Goal: Information Seeking & Learning: Learn about a topic

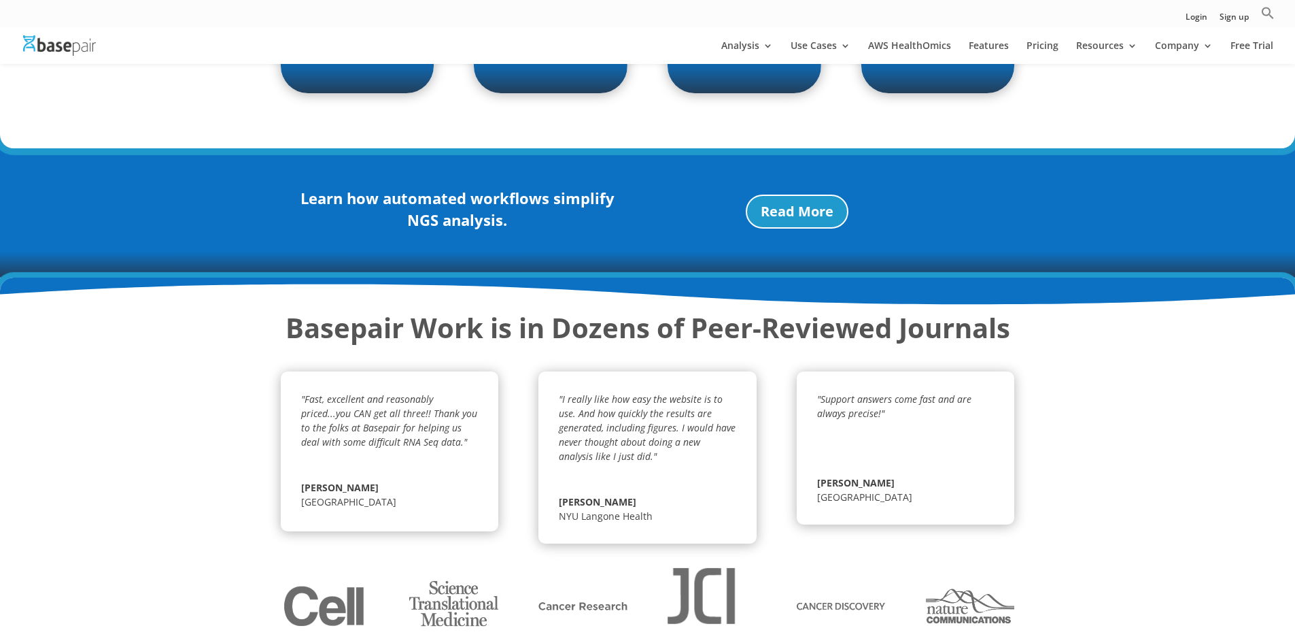
scroll to position [2397, 0]
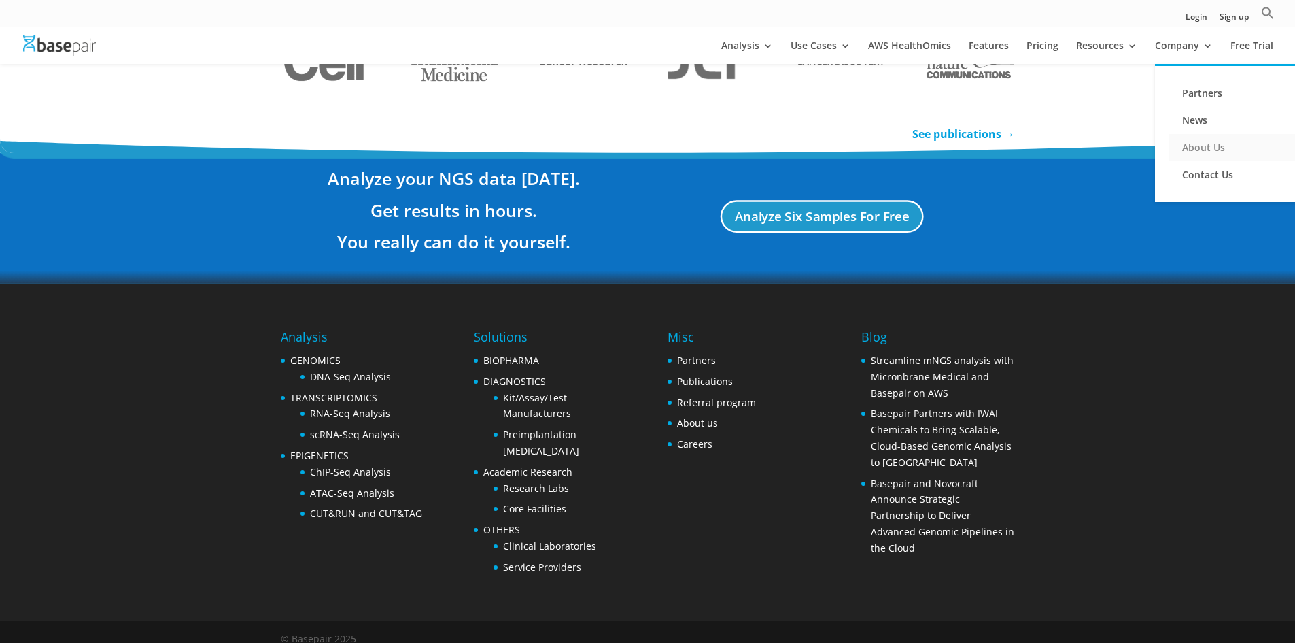
click at [1198, 146] on link "About Us" at bounding box center [1237, 147] width 136 height 27
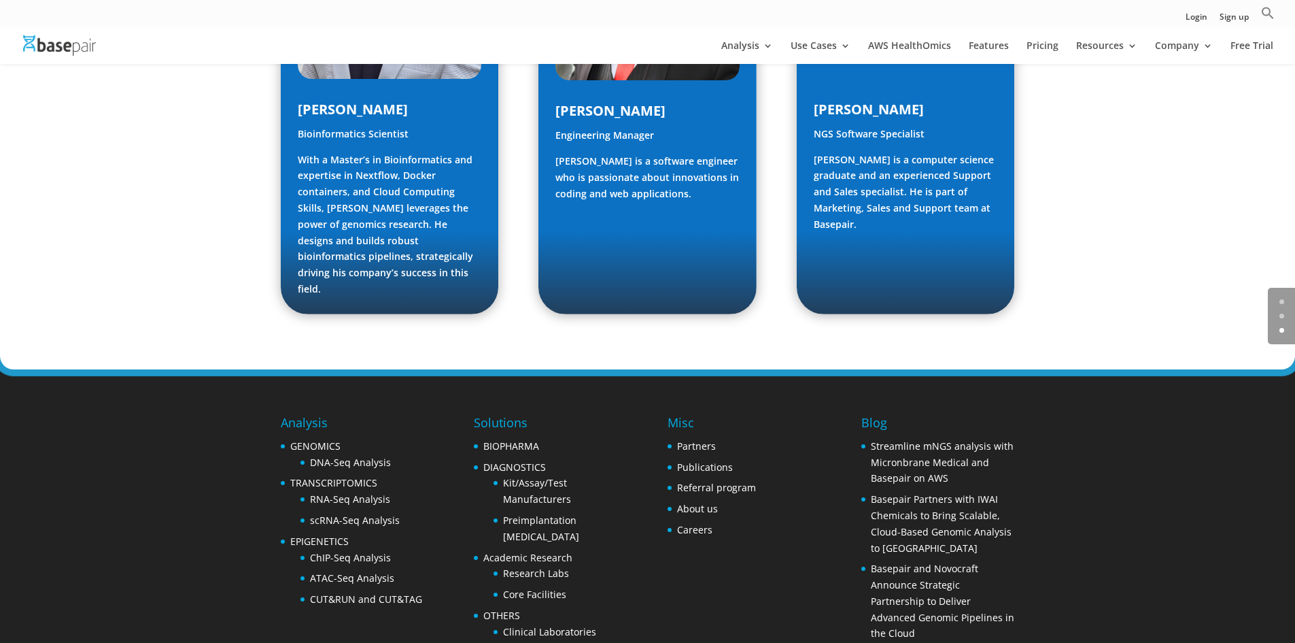
scroll to position [2025, 0]
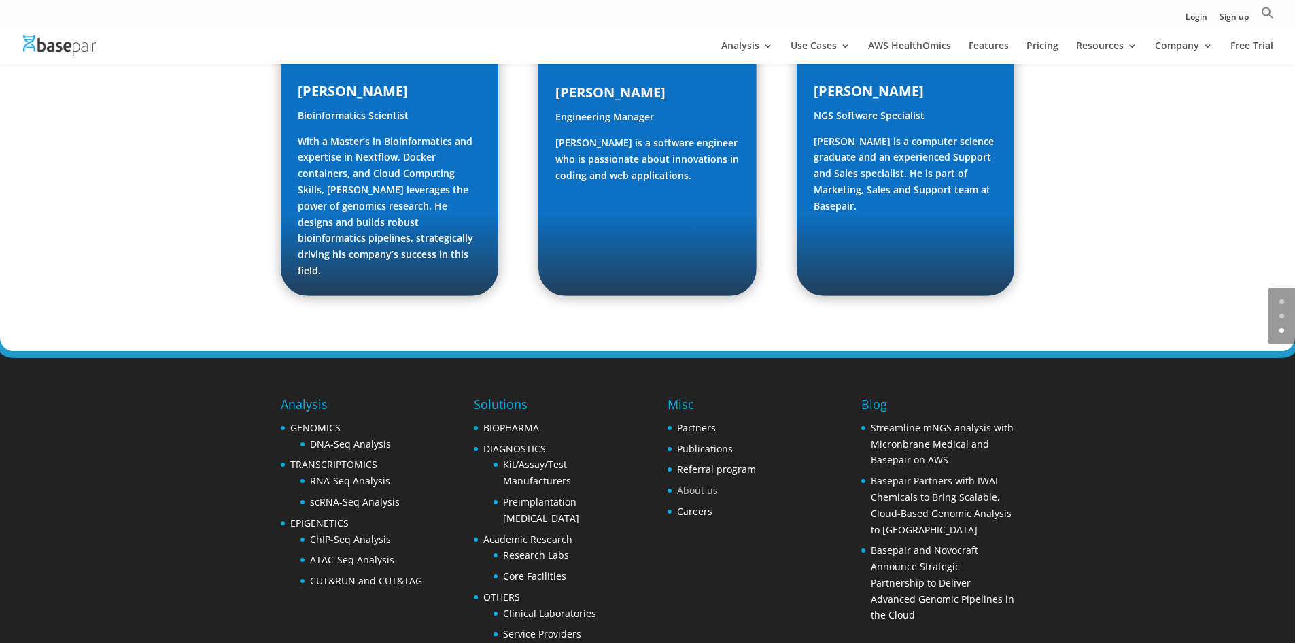
click at [694, 483] on link "About us" at bounding box center [697, 489] width 41 height 13
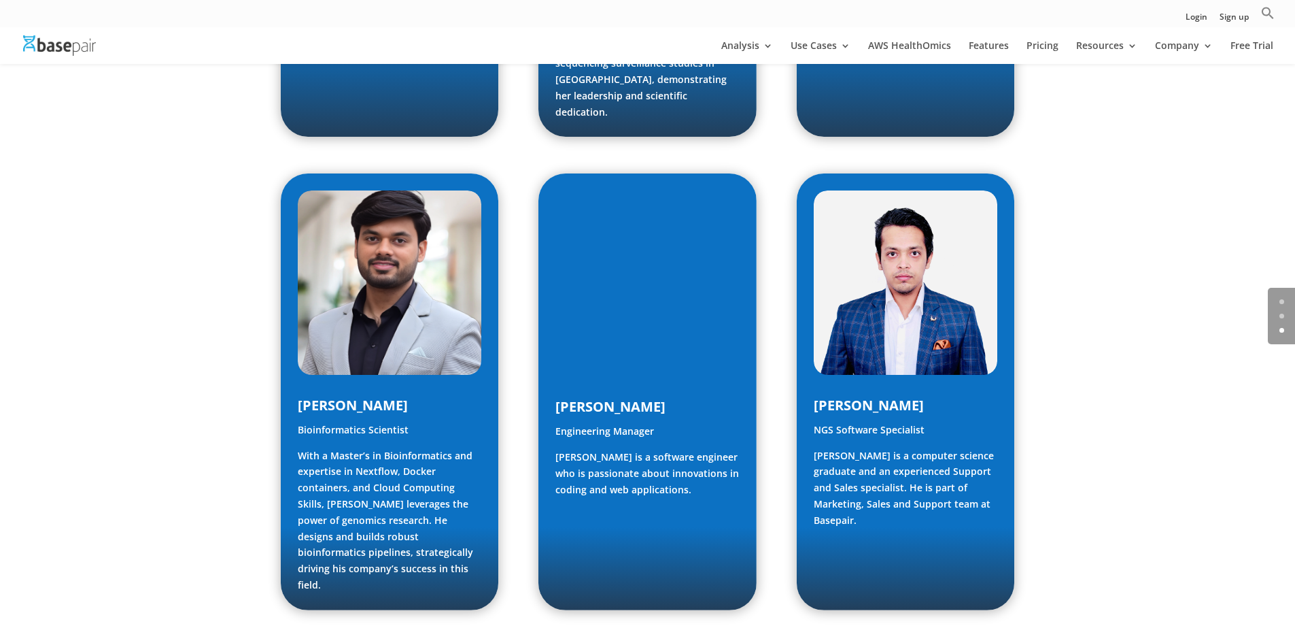
scroll to position [1972, 0]
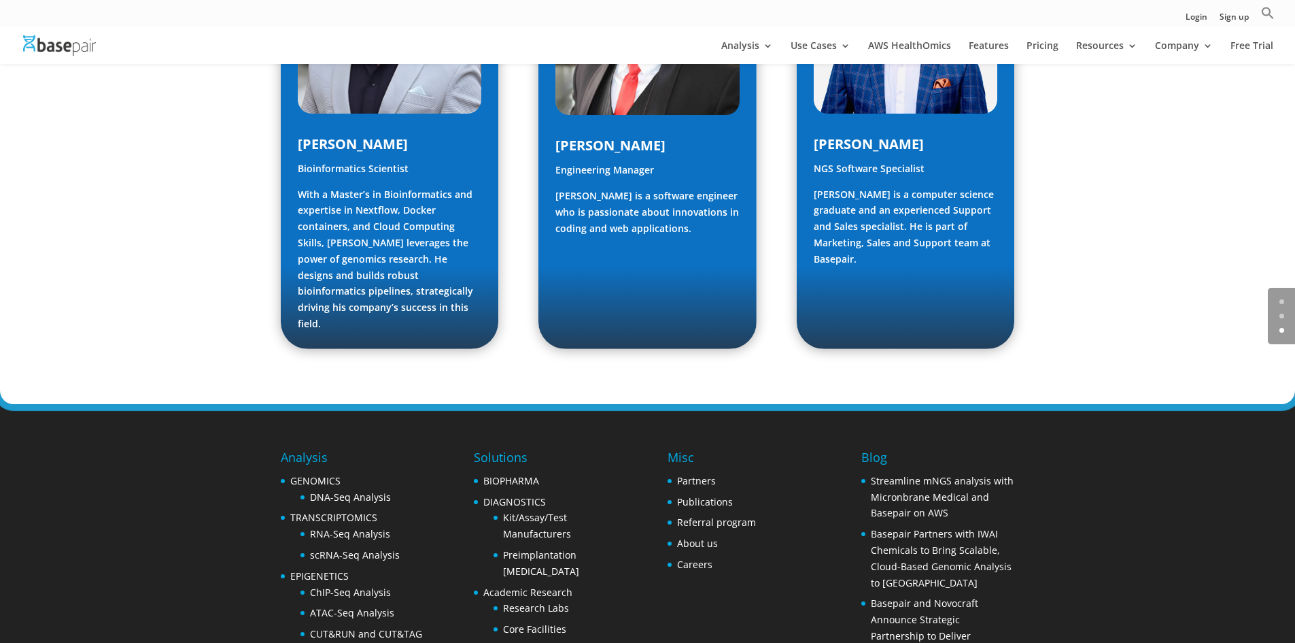
click at [1061, 45] on li "Pricing" at bounding box center [1050, 52] width 47 height 23
click at [1051, 46] on link "Pricing" at bounding box center [1043, 52] width 32 height 23
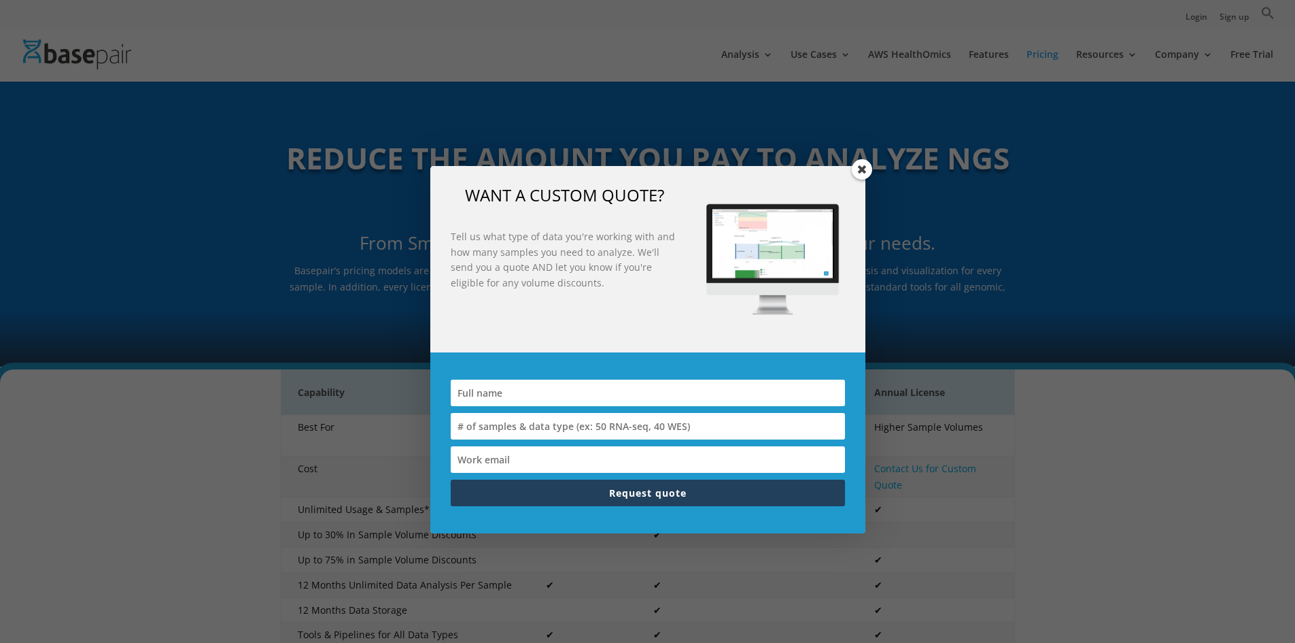
click at [866, 169] on span at bounding box center [862, 169] width 20 height 20
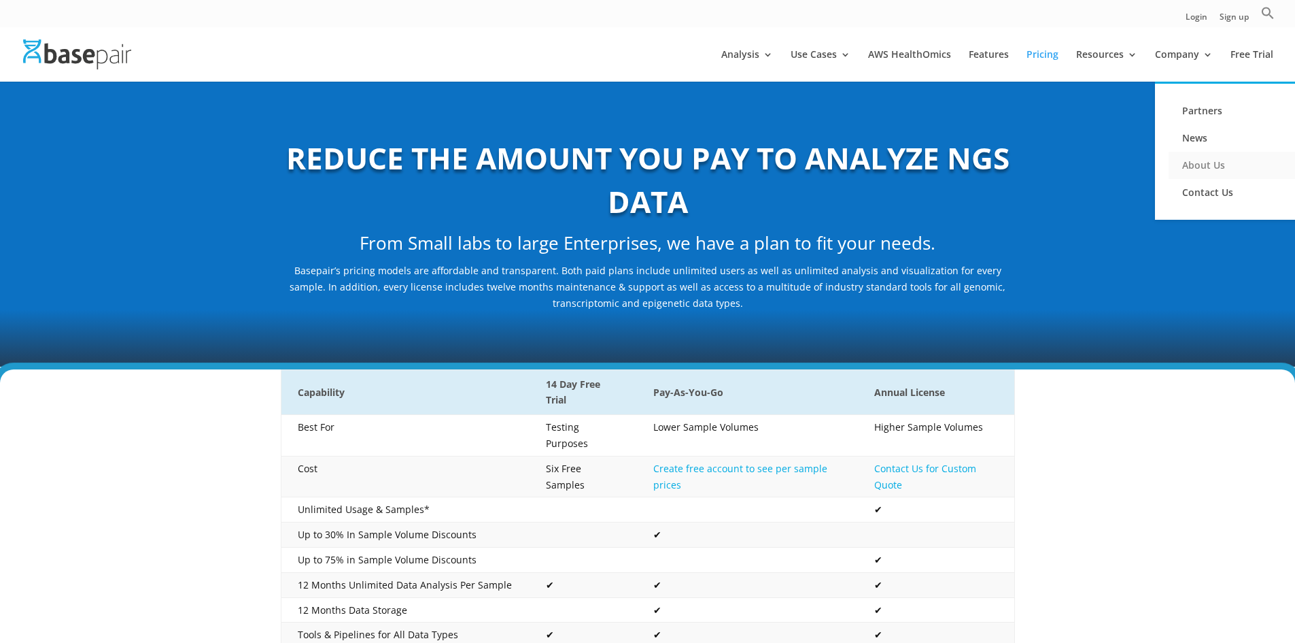
click at [1210, 166] on link "About Us" at bounding box center [1237, 165] width 136 height 27
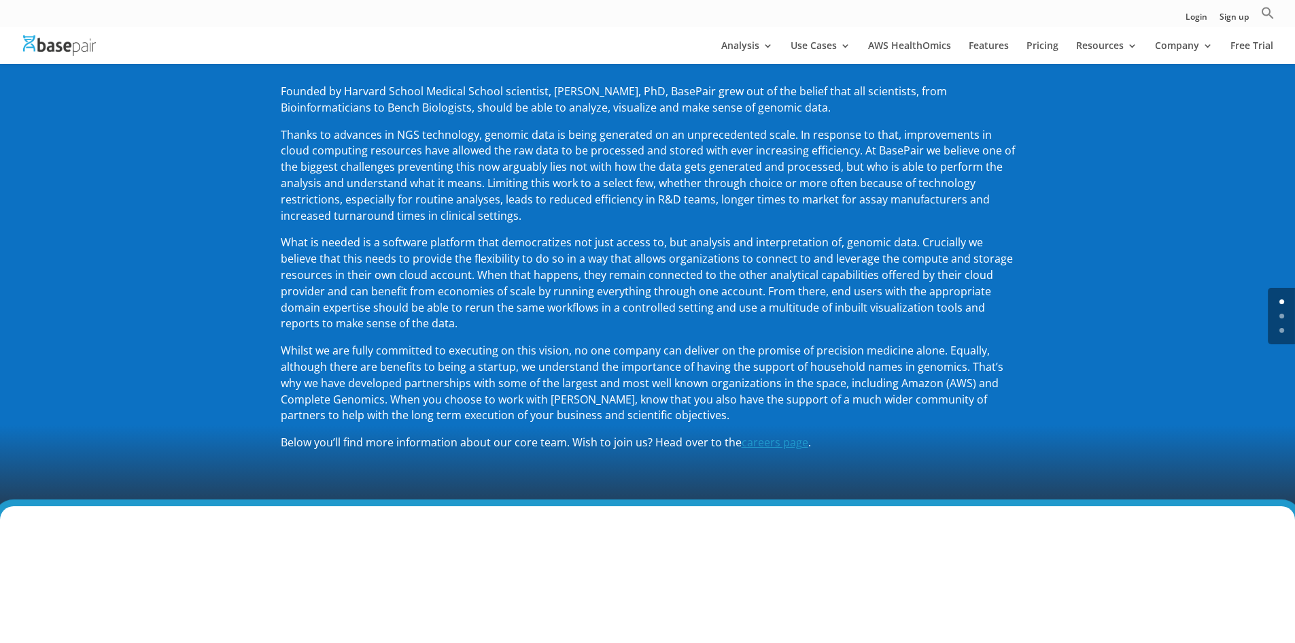
scroll to position [204, 0]
